Goal: Task Accomplishment & Management: Use online tool/utility

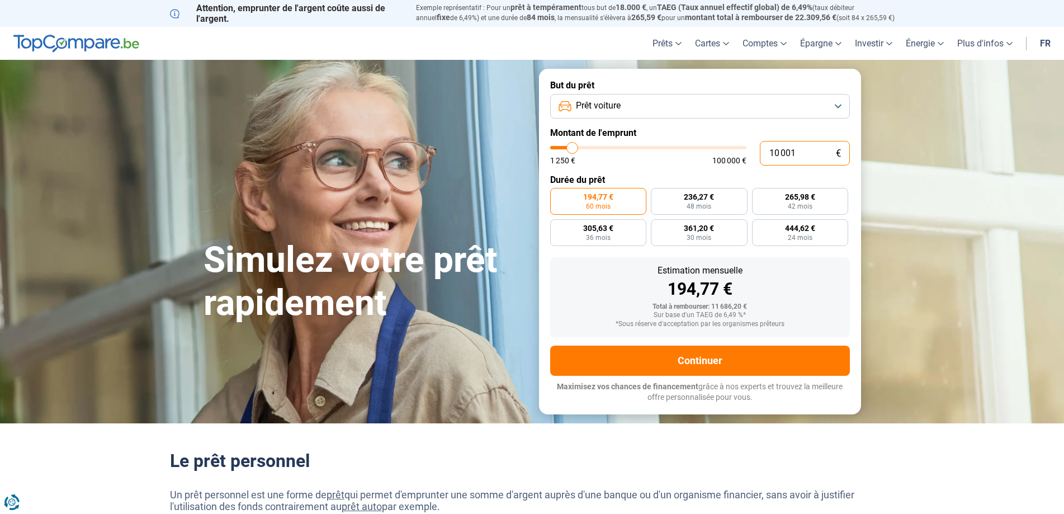
click at [803, 146] on input "10 001" at bounding box center [805, 153] width 90 height 25
drag, startPoint x: 803, startPoint y: 150, endPoint x: 774, endPoint y: 151, distance: 29.1
click at [774, 151] on input "10 001" at bounding box center [805, 153] width 90 height 25
type input "14"
type input "1250"
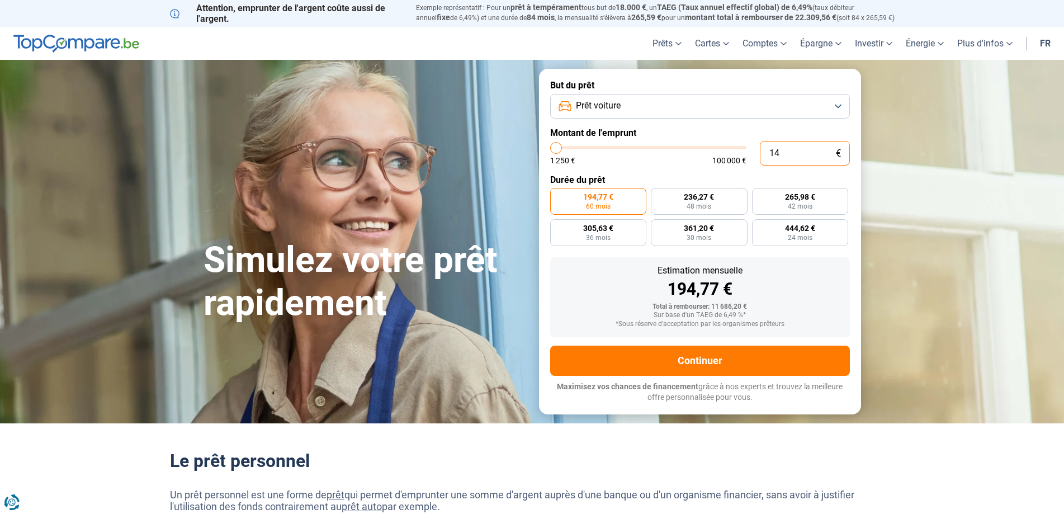
type input "140"
type input "1250"
type input "1 400"
type input "1500"
type input "14 000"
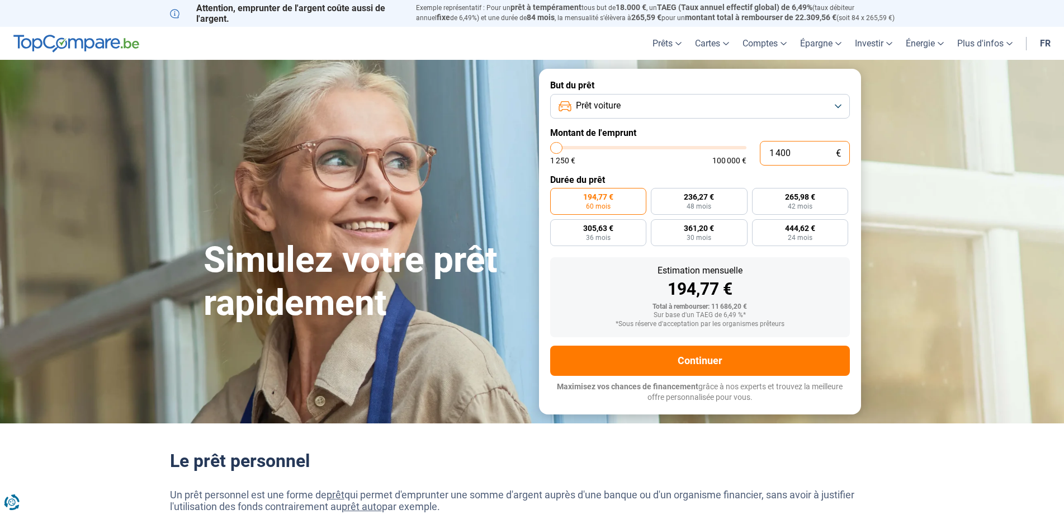
type input "14000"
type input "14 000"
